Goal: Task Accomplishment & Management: Use online tool/utility

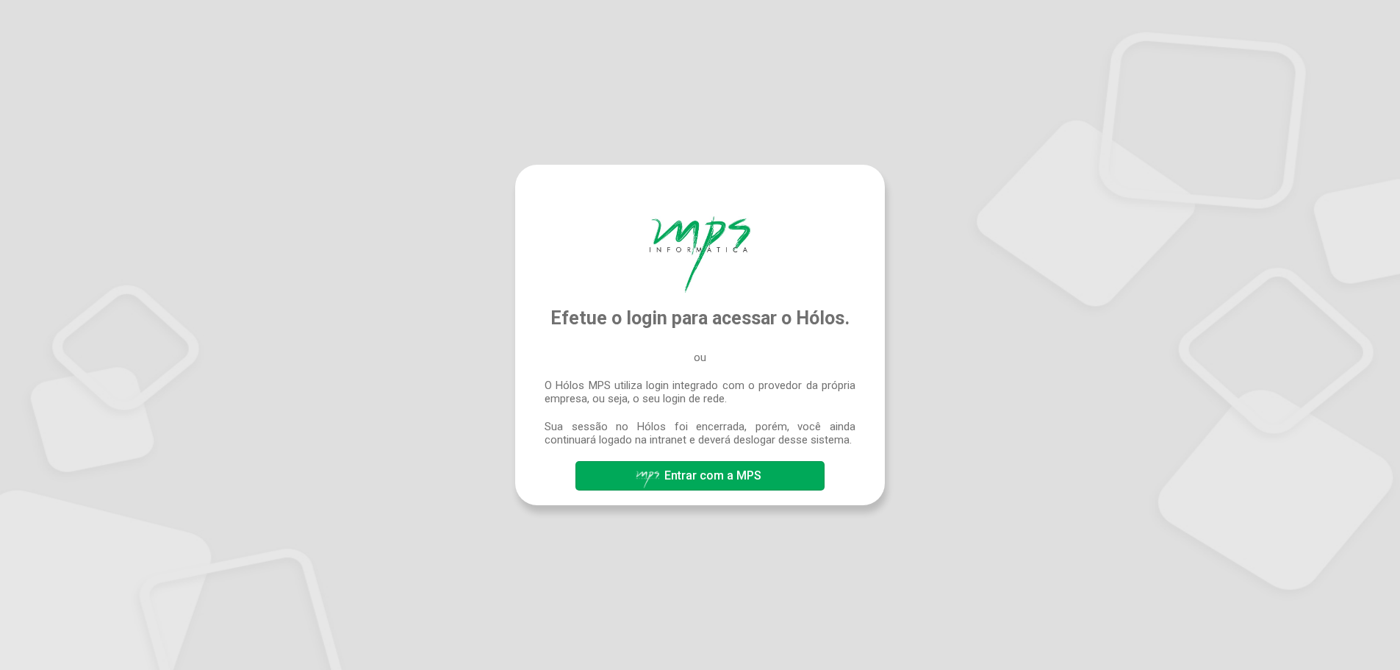
click at [692, 476] on span "Entrar com a MPS" at bounding box center [712, 475] width 97 height 14
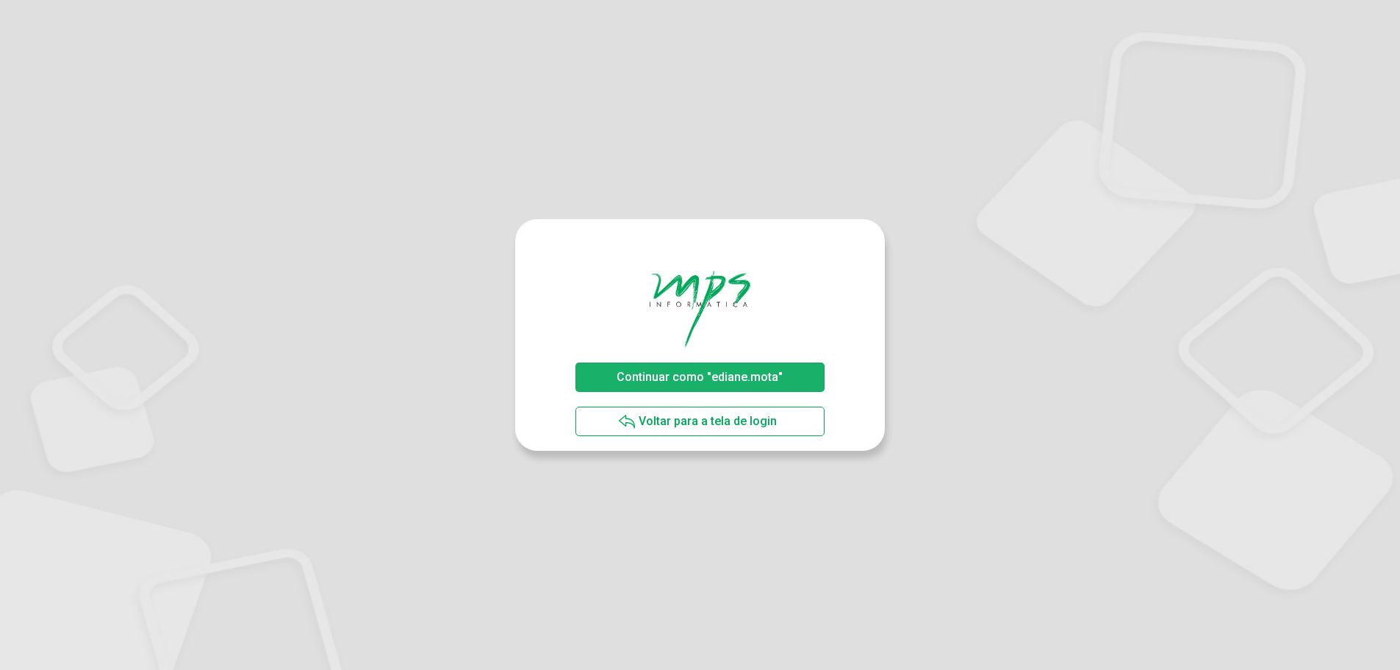
click at [731, 370] on span "Continuar como "ediane.mota"" at bounding box center [700, 377] width 166 height 14
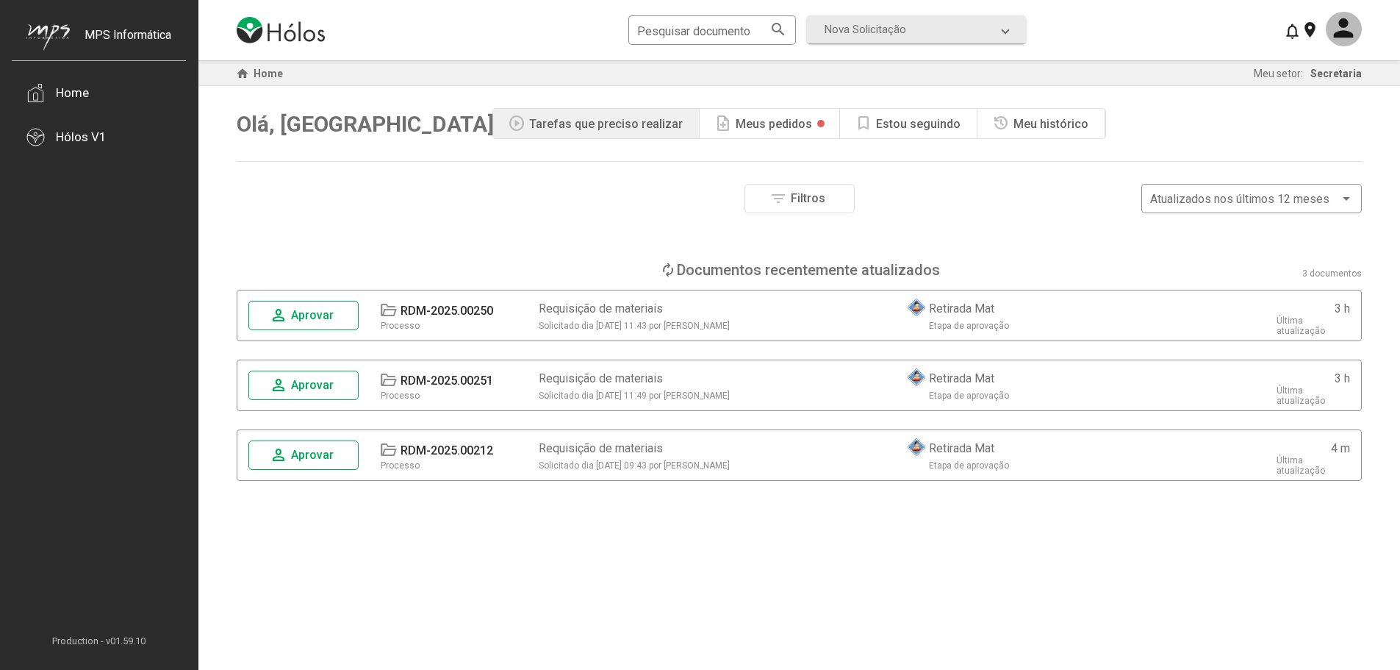
click at [307, 321] on span "Aprovar" at bounding box center [312, 315] width 43 height 14
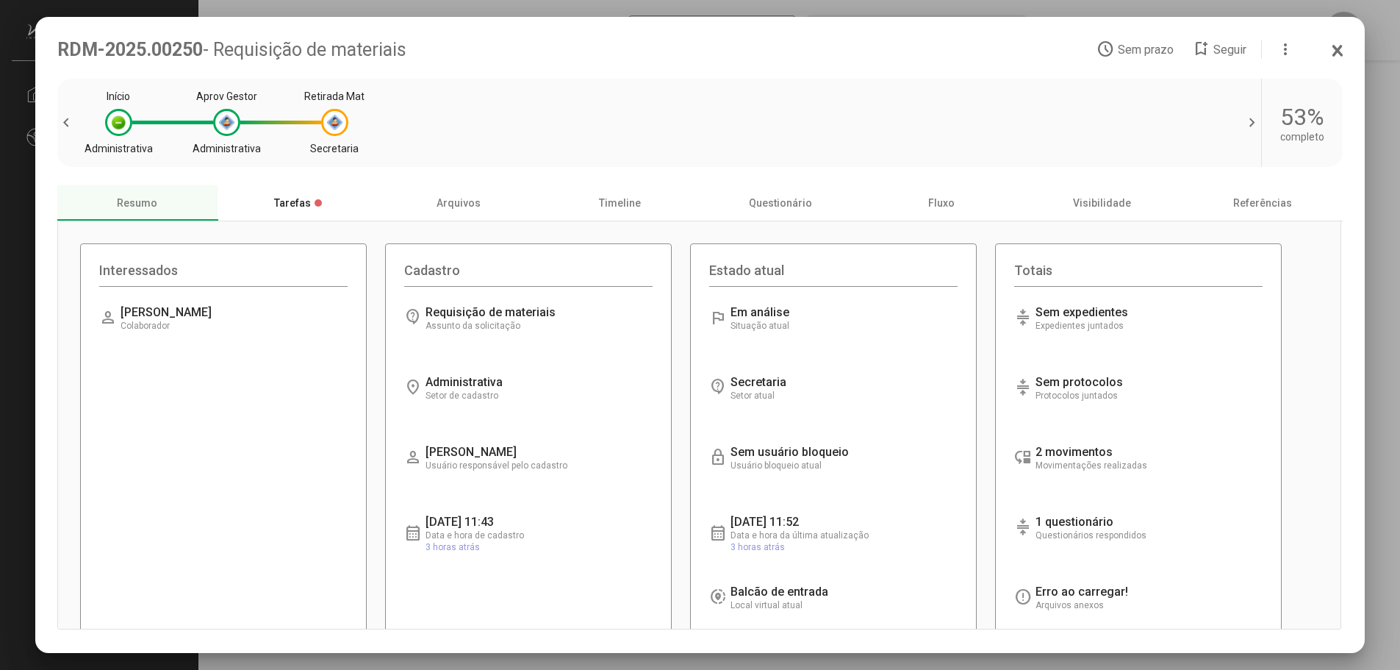
click at [315, 204] on div at bounding box center [318, 202] width 7 height 7
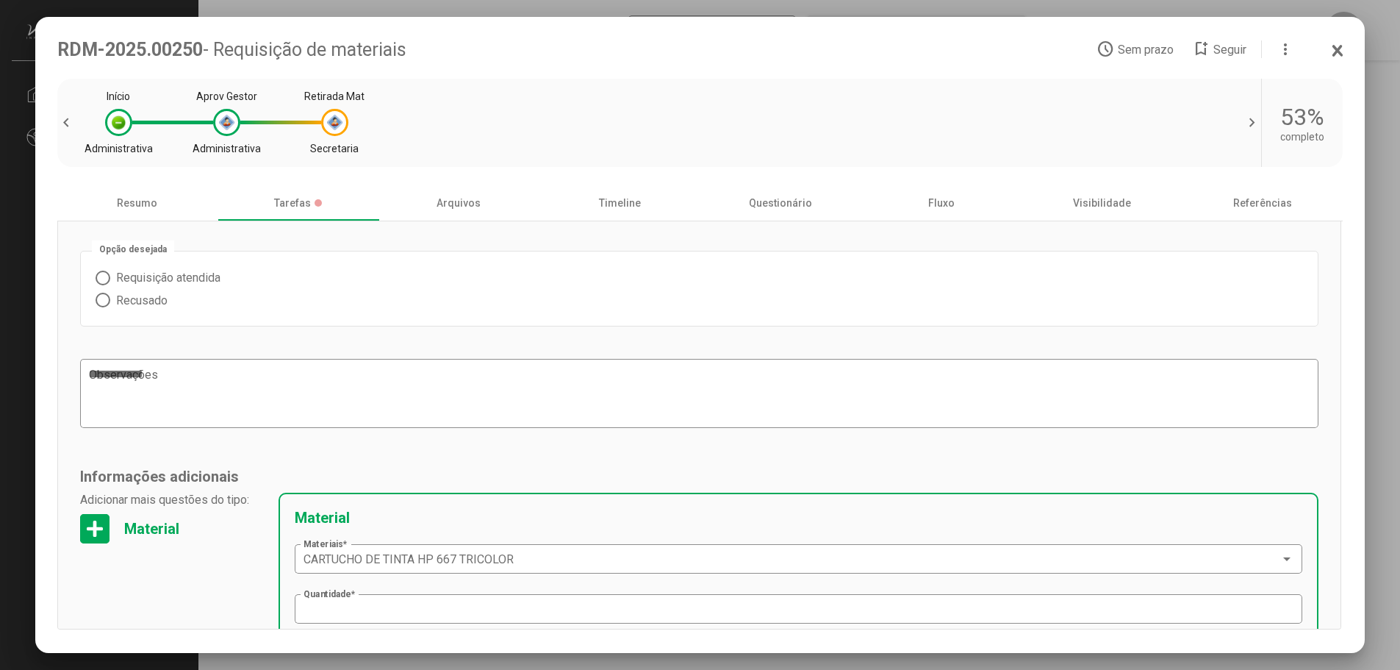
click at [110, 281] on span "Requisição atendida" at bounding box center [165, 277] width 110 height 14
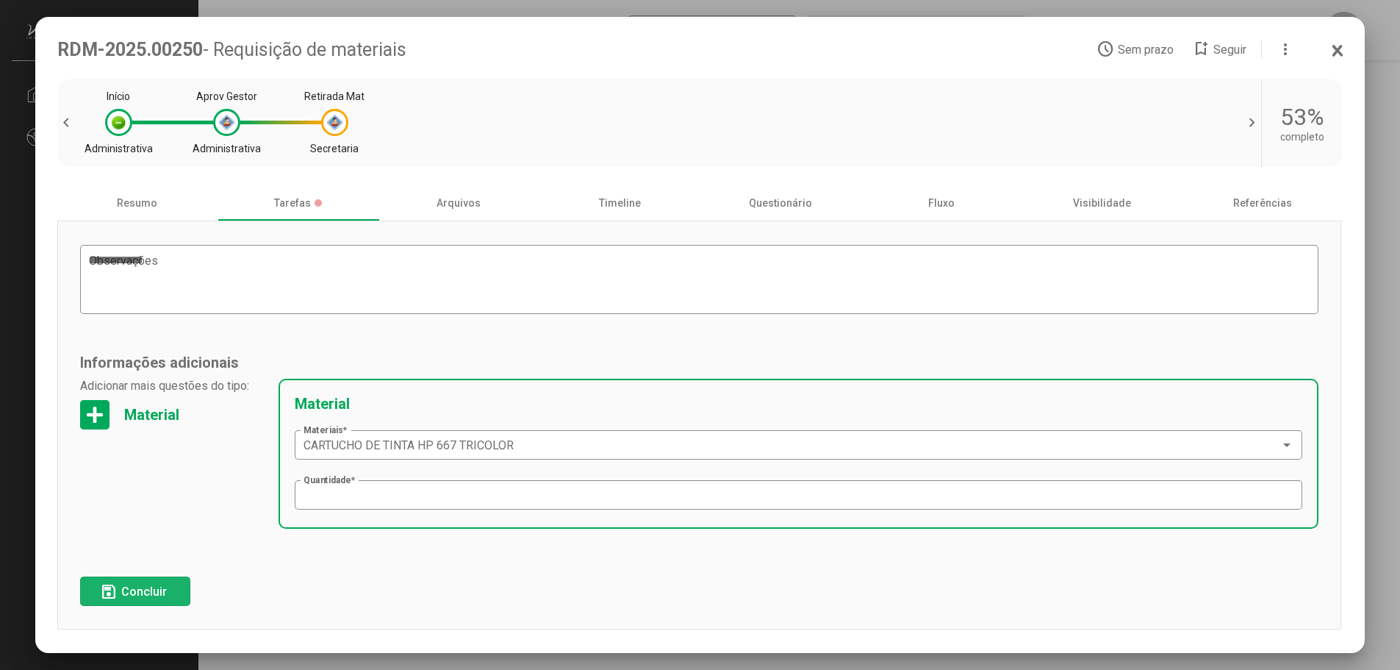
click at [173, 583] on button "save Concluir" at bounding box center [135, 590] width 110 height 29
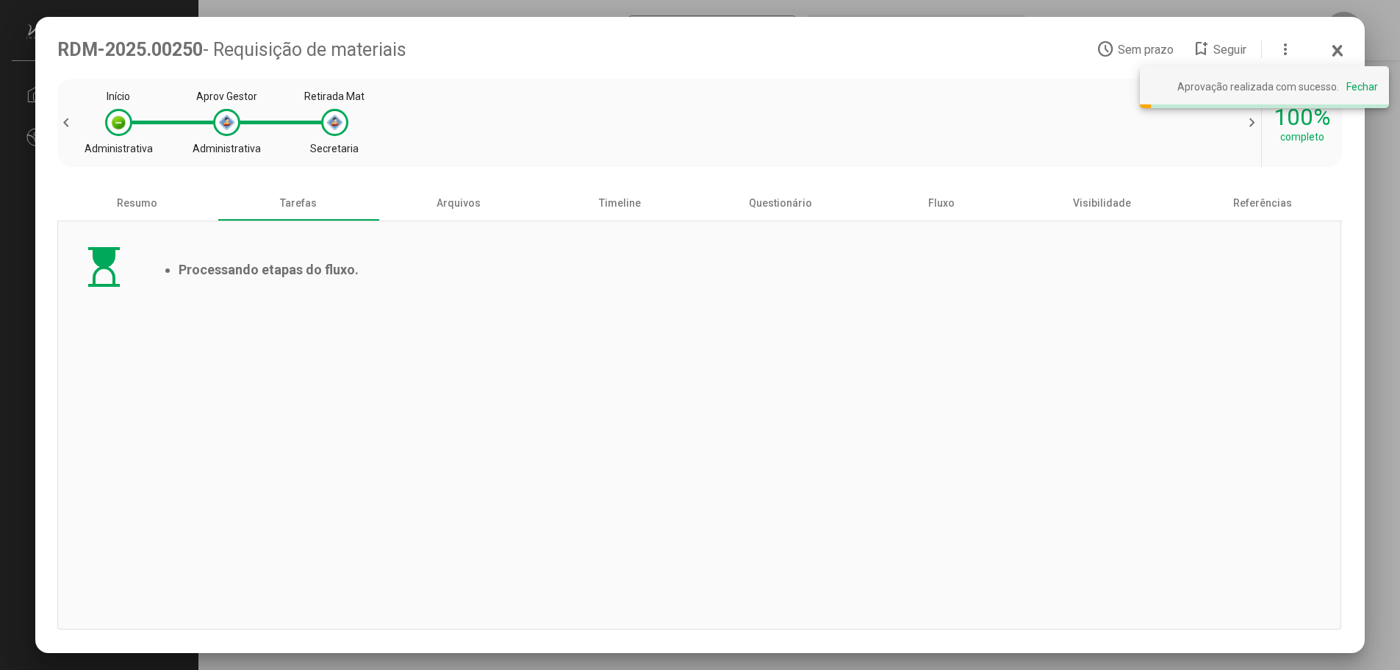
scroll to position [0, 0]
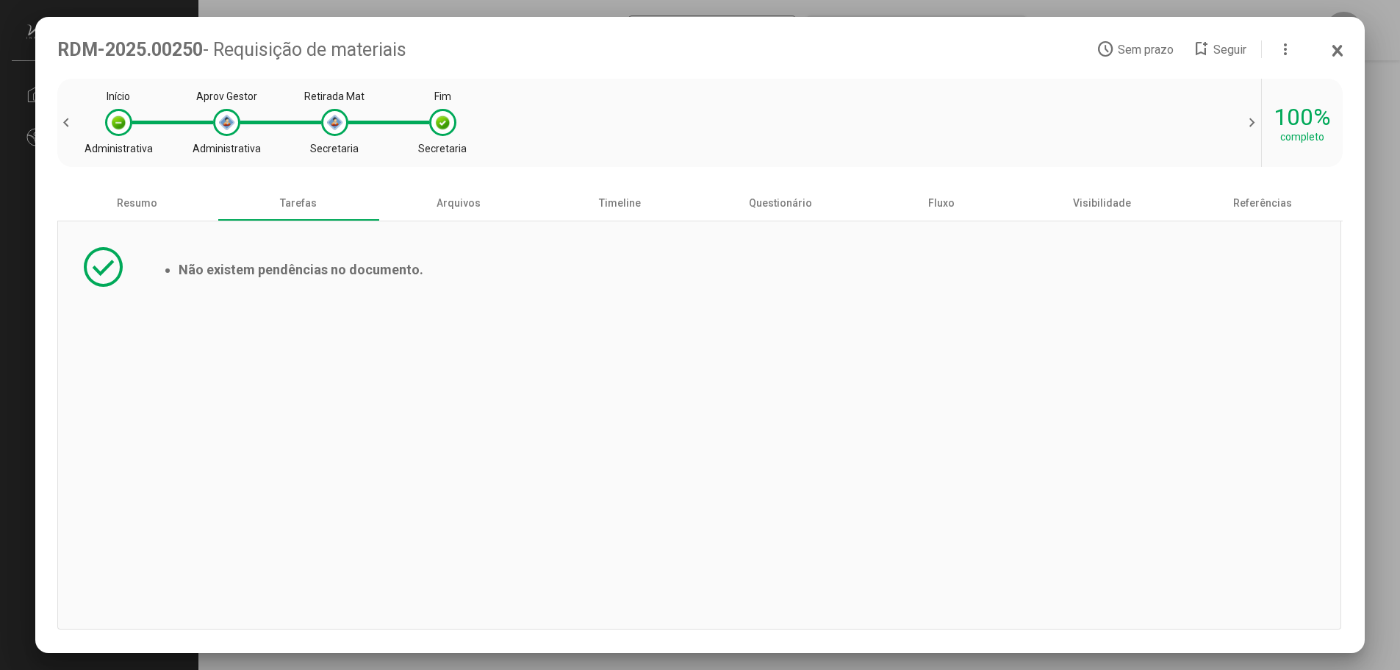
click at [1341, 51] on icon at bounding box center [1338, 50] width 12 height 15
